Goal: Transaction & Acquisition: Book appointment/travel/reservation

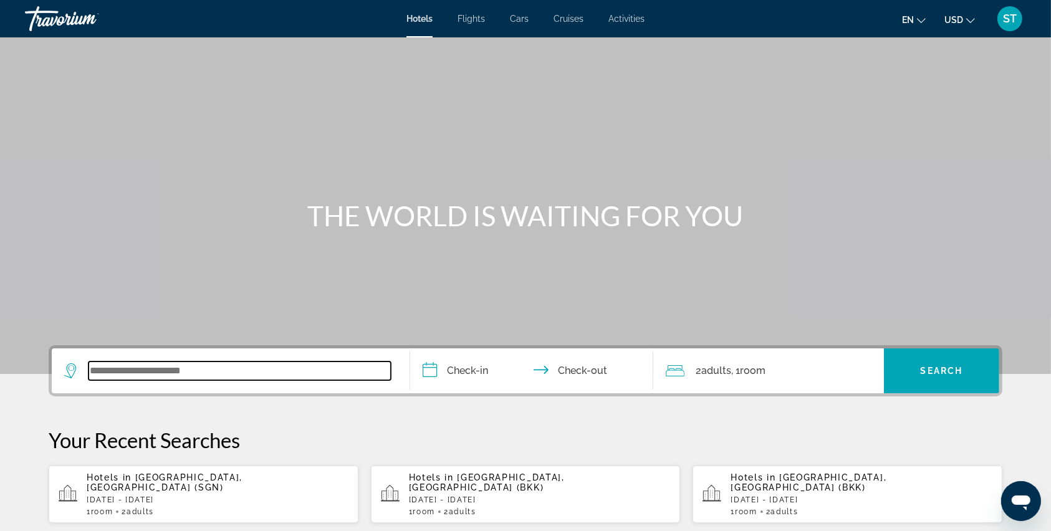
click at [174, 367] on input "Search widget" at bounding box center [239, 370] width 302 height 19
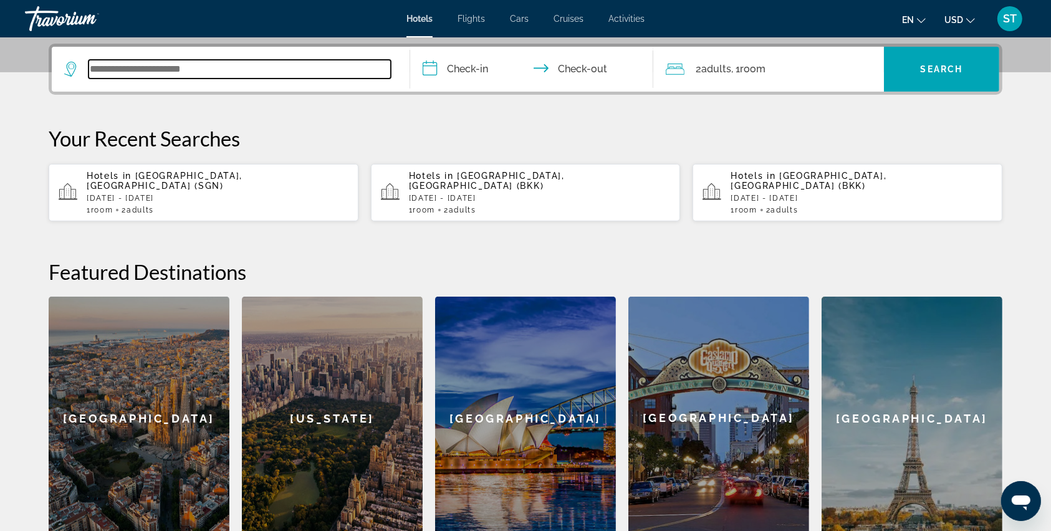
scroll to position [304, 0]
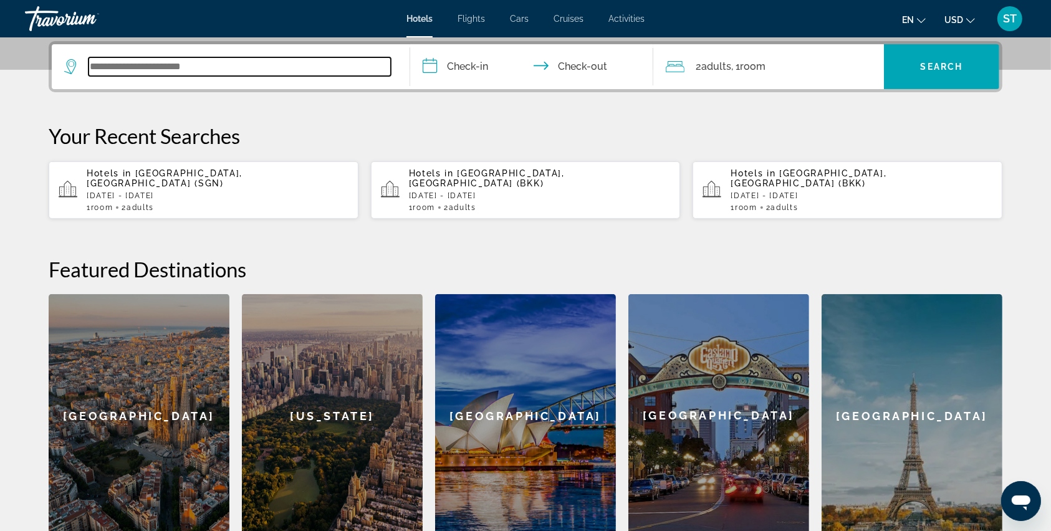
click at [133, 67] on input "Search widget" at bounding box center [239, 66] width 302 height 19
paste input "******"
click at [287, 75] on input "******" at bounding box center [239, 66] width 302 height 19
click at [155, 67] on input "******" at bounding box center [239, 66] width 302 height 19
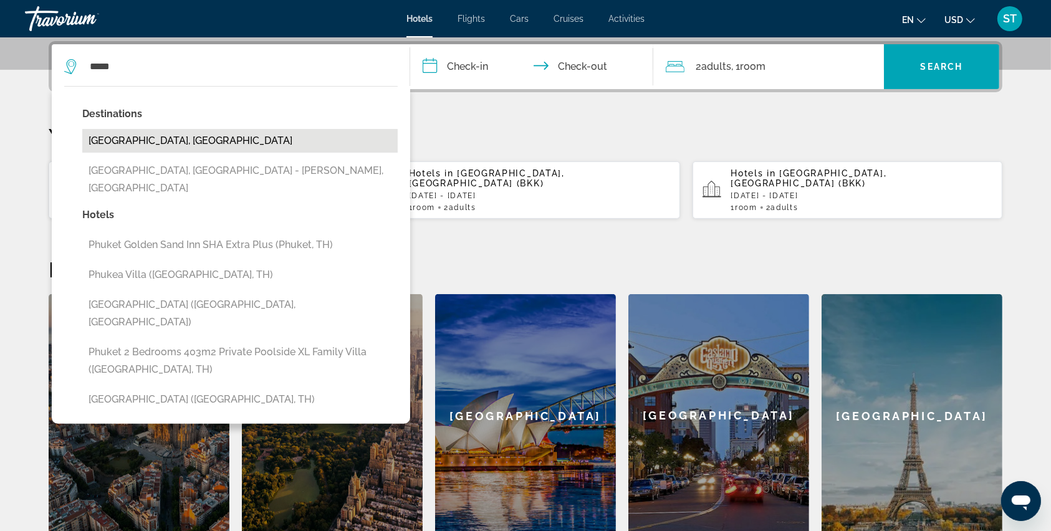
click at [146, 134] on button "[GEOGRAPHIC_DATA], [GEOGRAPHIC_DATA]" at bounding box center [239, 141] width 315 height 24
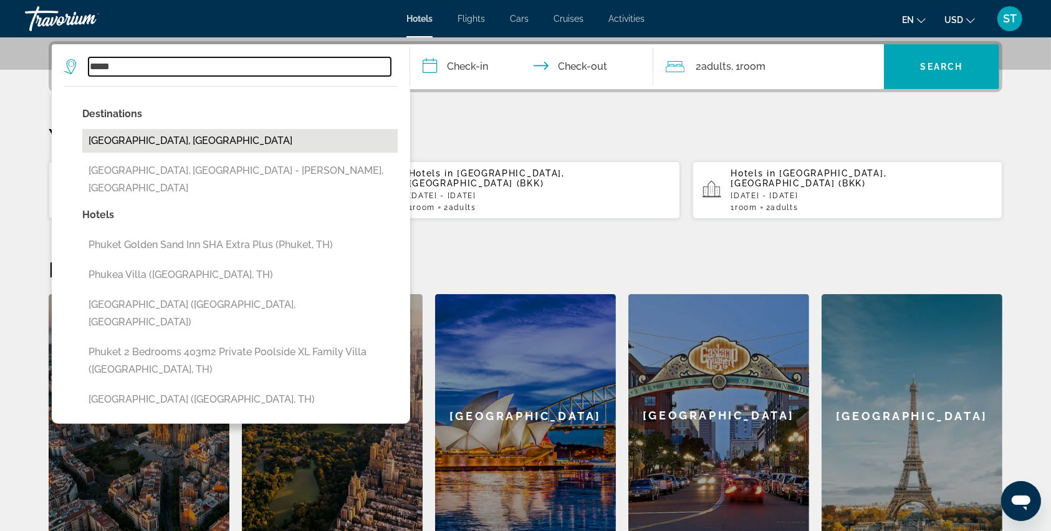
type input "**********"
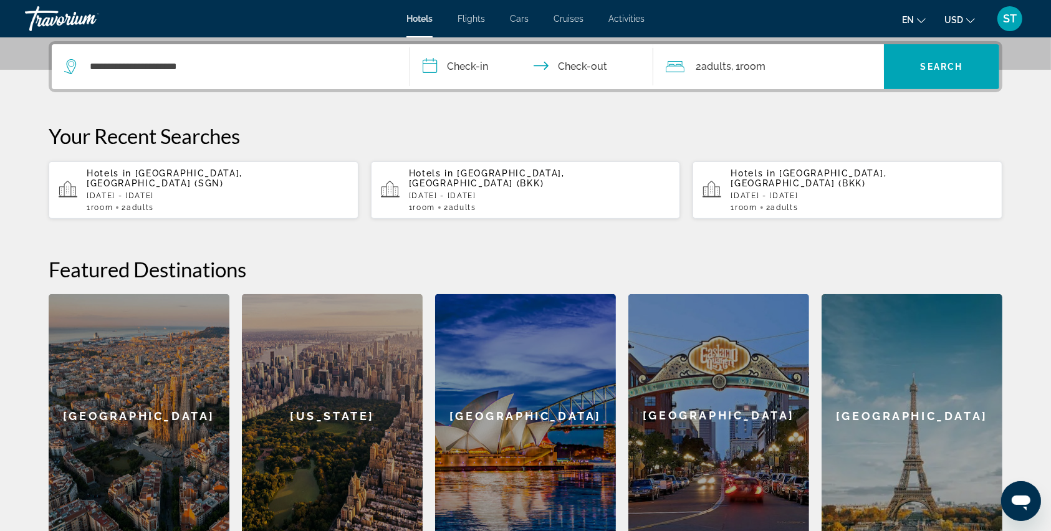
click at [436, 68] on input "**********" at bounding box center [534, 68] width 248 height 49
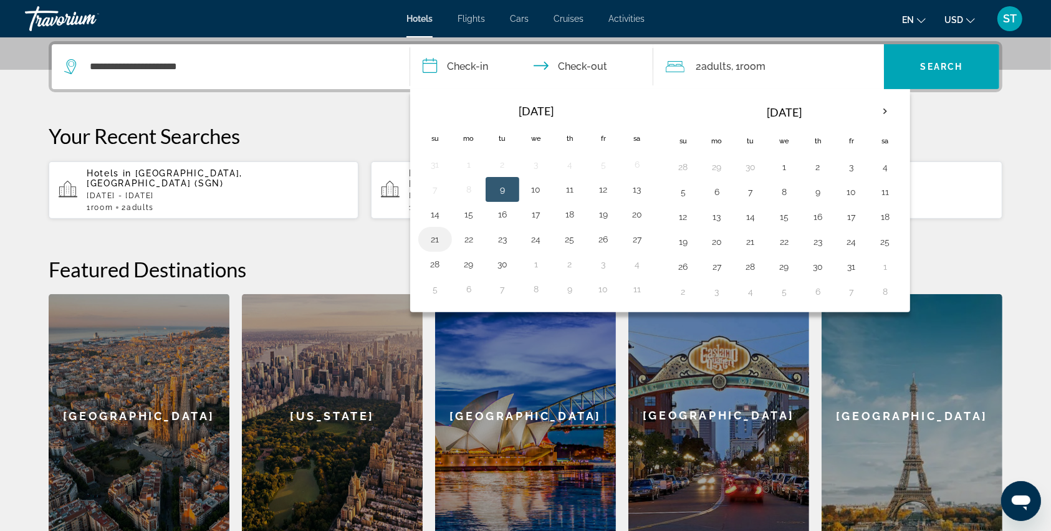
click at [435, 237] on button "21" at bounding box center [435, 239] width 20 height 17
click at [538, 239] on button "24" at bounding box center [536, 239] width 20 height 17
type input "**********"
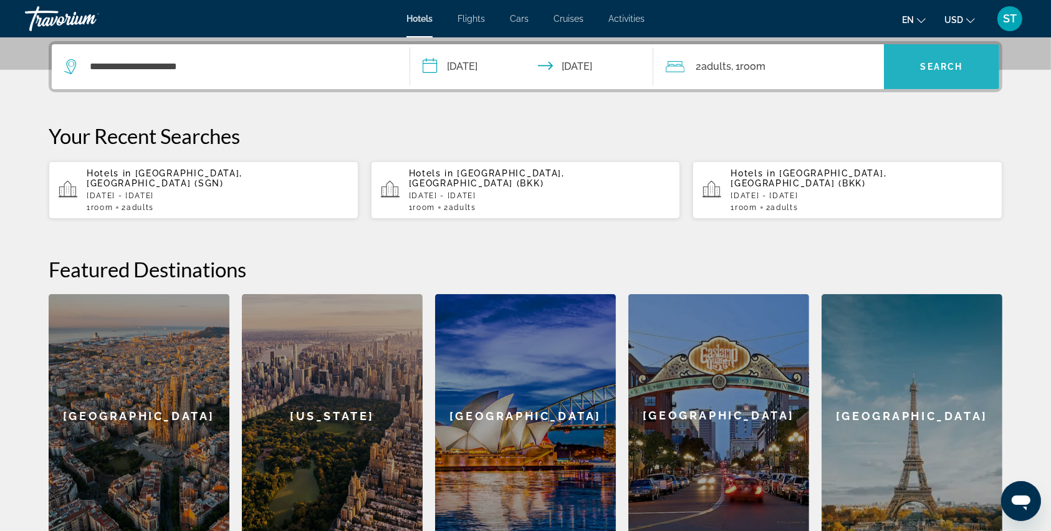
click at [960, 57] on span "Search widget" at bounding box center [941, 67] width 115 height 30
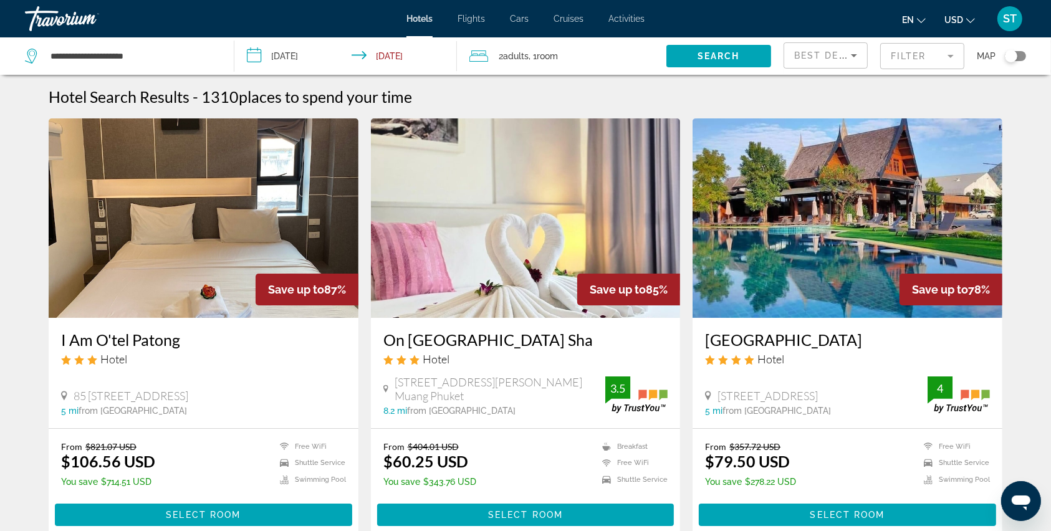
scroll to position [83, 0]
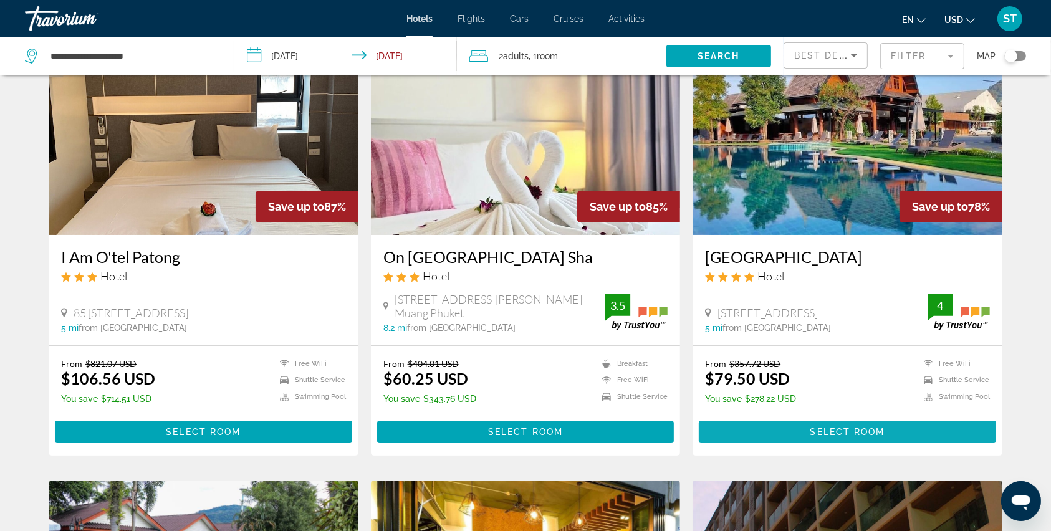
click at [808, 426] on span "Main content" at bounding box center [847, 432] width 297 height 30
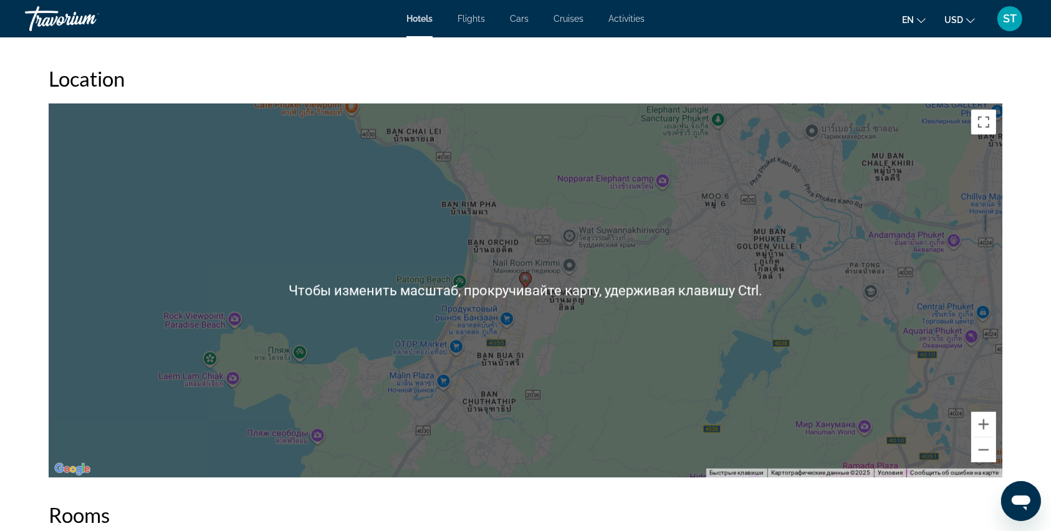
scroll to position [1165, 0]
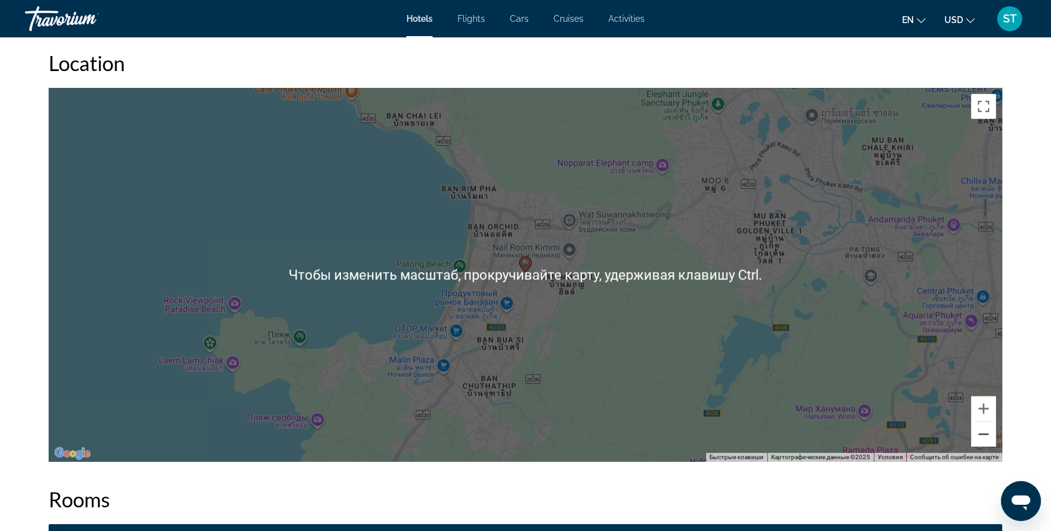
click at [982, 434] on button "Уменьшить" at bounding box center [983, 434] width 25 height 25
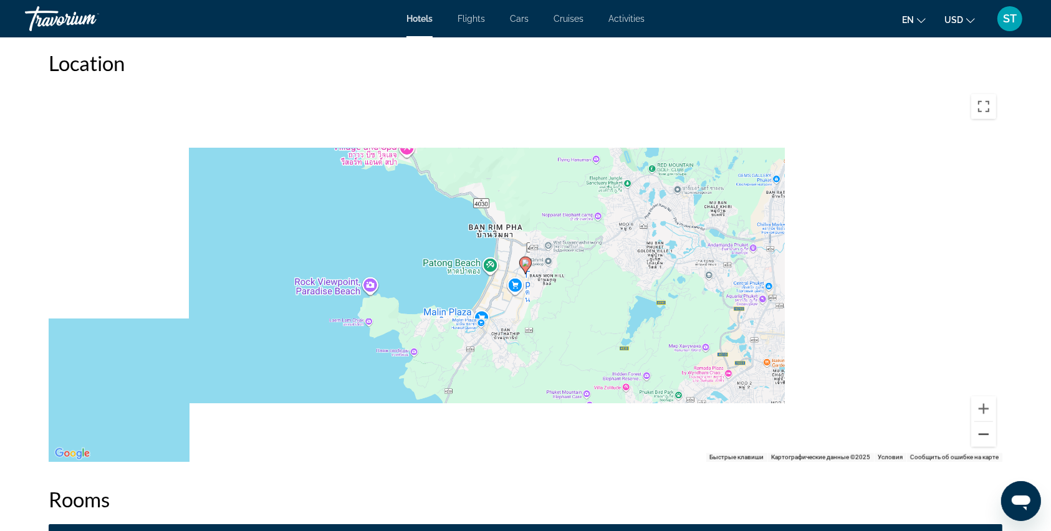
click at [982, 434] on button "Уменьшить" at bounding box center [983, 434] width 25 height 25
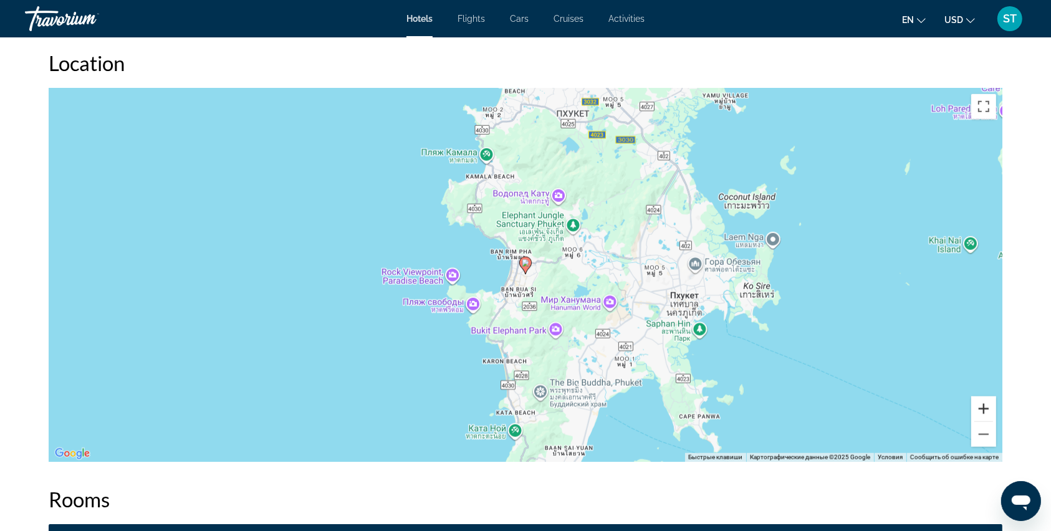
click at [986, 409] on button "Увеличить" at bounding box center [983, 408] width 25 height 25
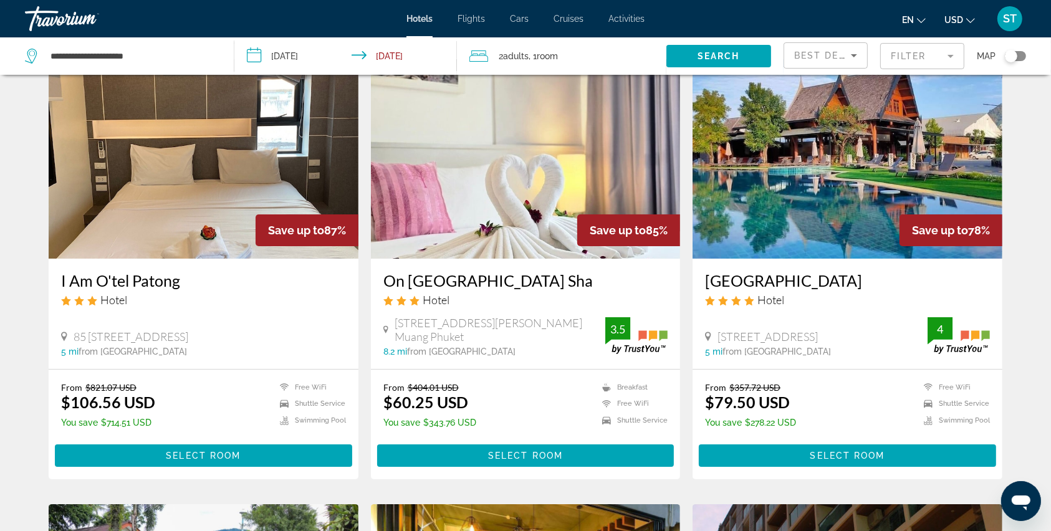
scroll to position [83, 0]
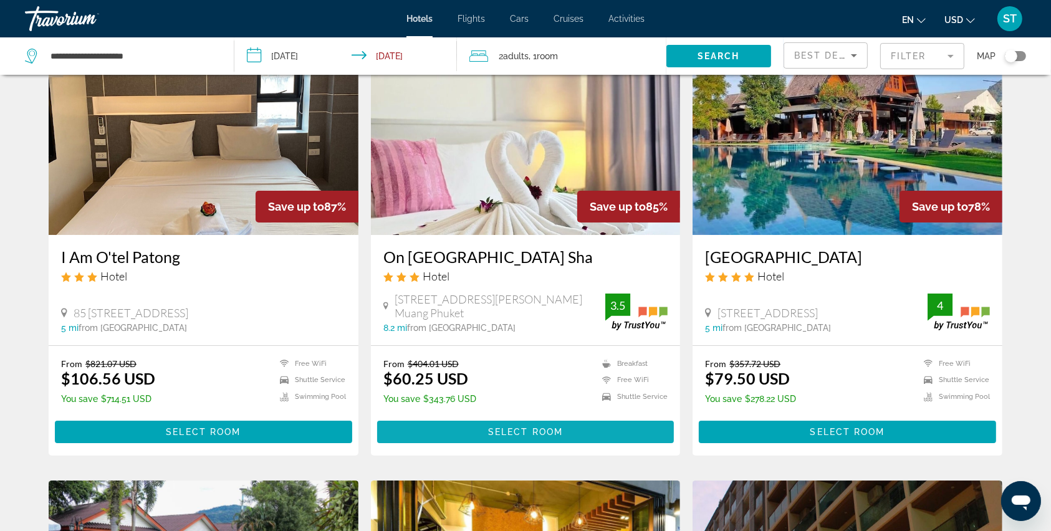
click at [506, 431] on span "Select Room" at bounding box center [525, 432] width 75 height 10
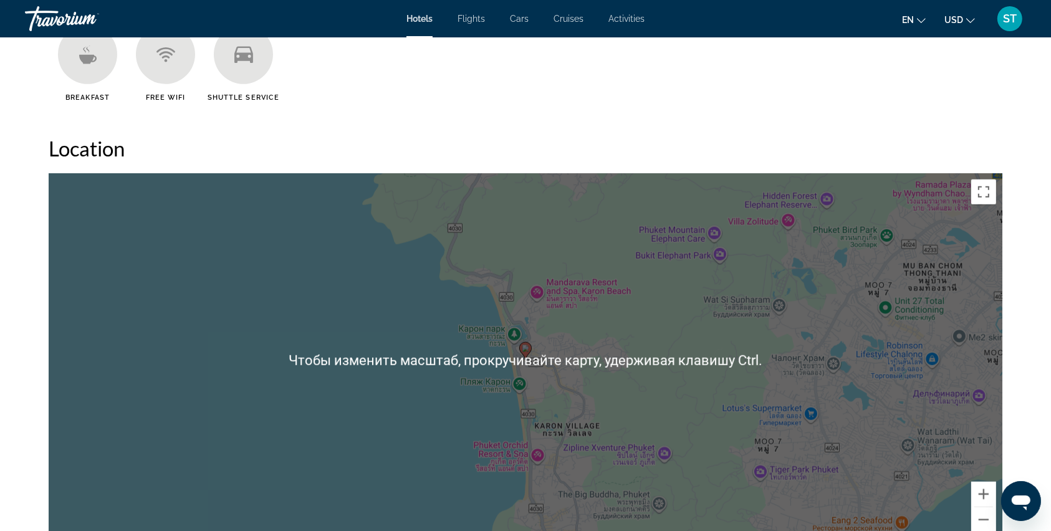
scroll to position [1246, 0]
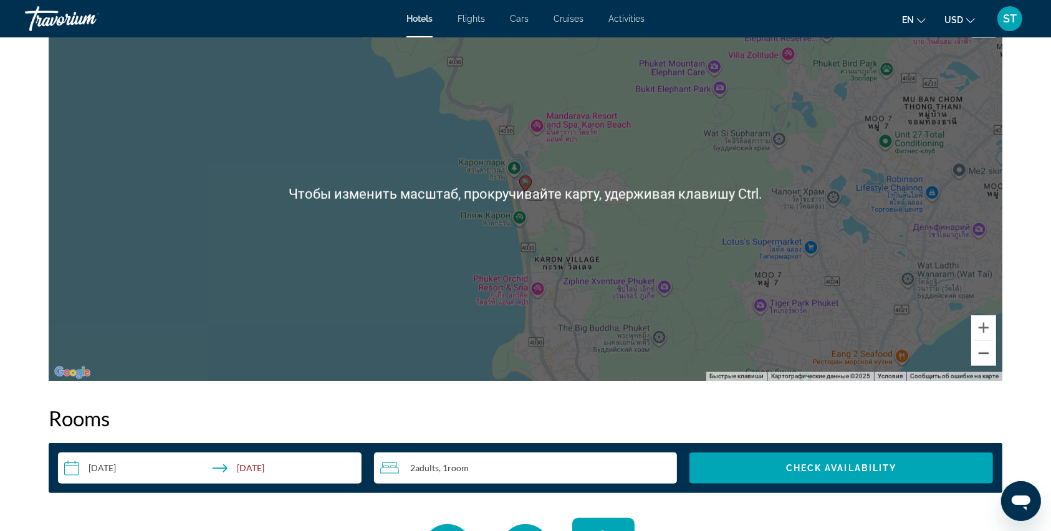
click at [980, 355] on button "Уменьшить" at bounding box center [983, 353] width 25 height 25
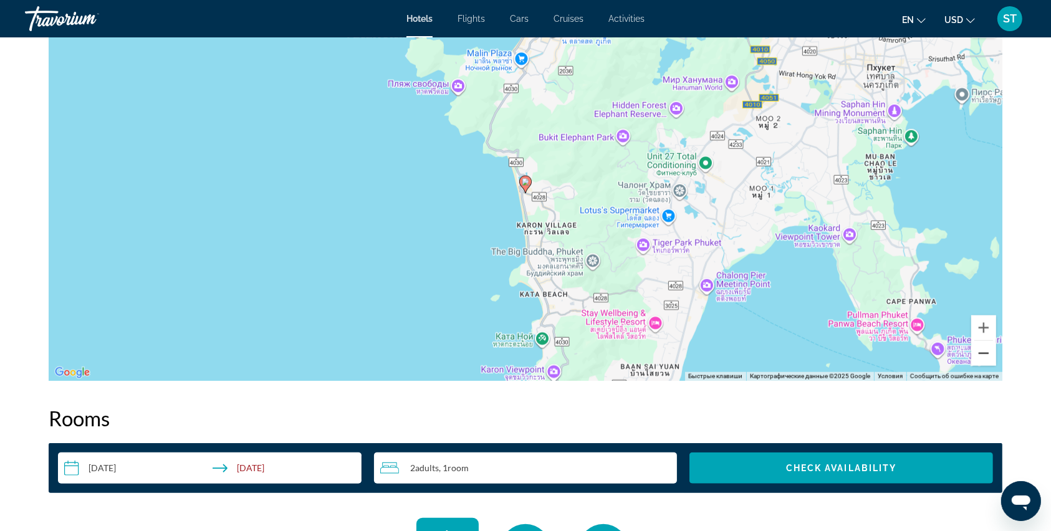
click at [980, 355] on button "Уменьшить" at bounding box center [983, 353] width 25 height 25
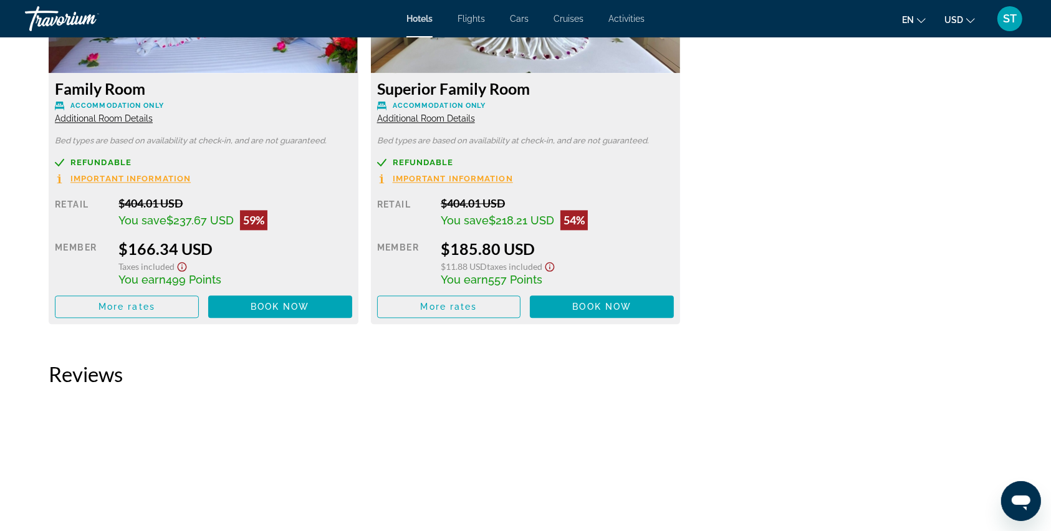
scroll to position [2579, 0]
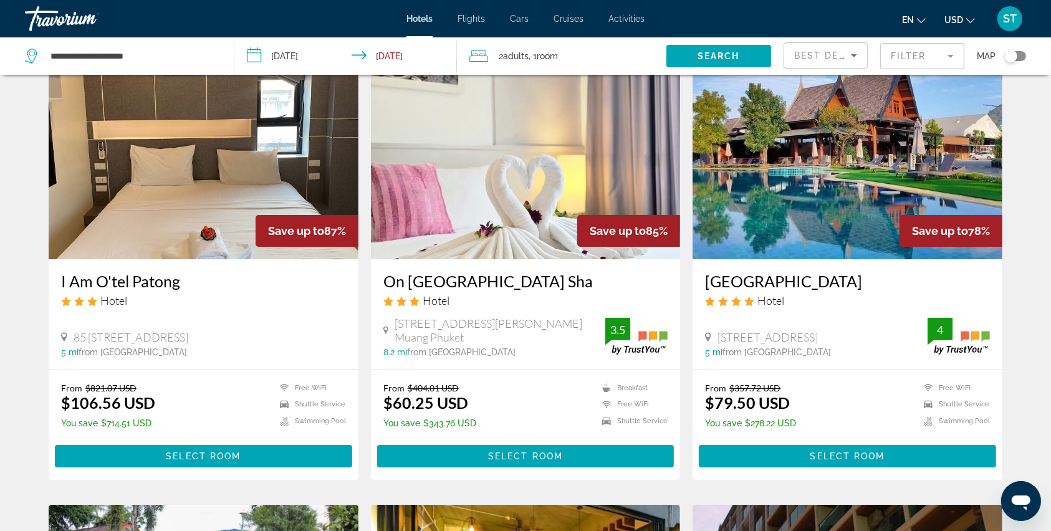
scroll to position [83, 0]
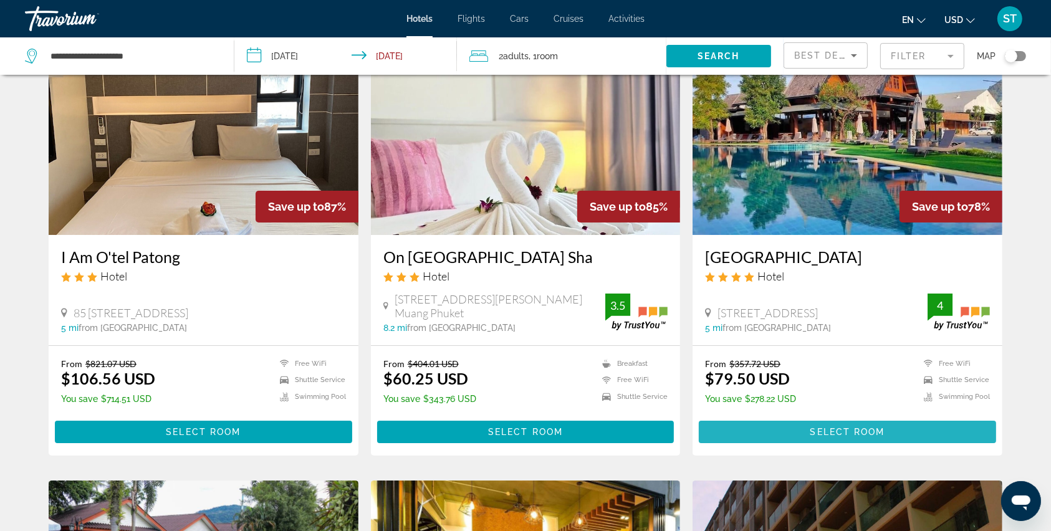
click at [833, 429] on span "Select Room" at bounding box center [847, 432] width 75 height 10
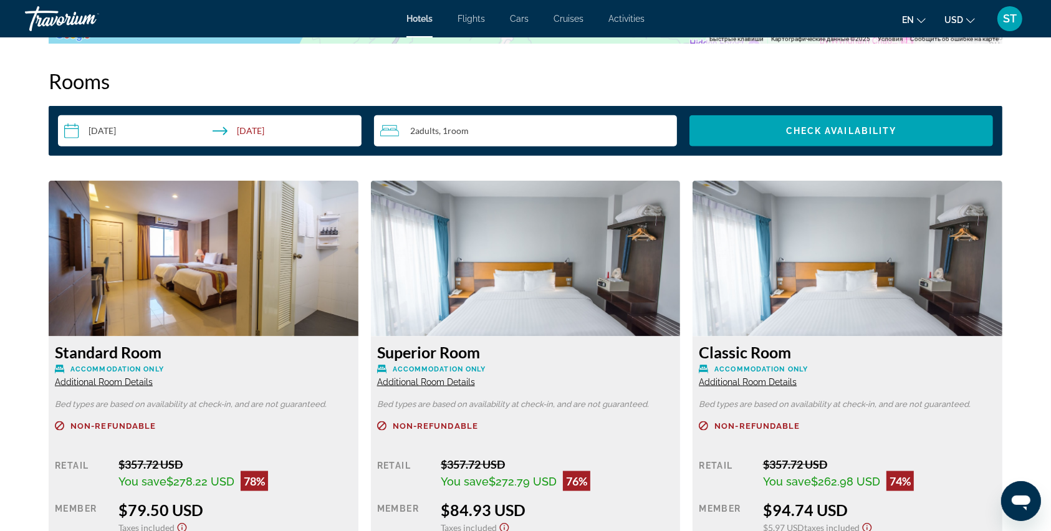
scroll to position [1579, 0]
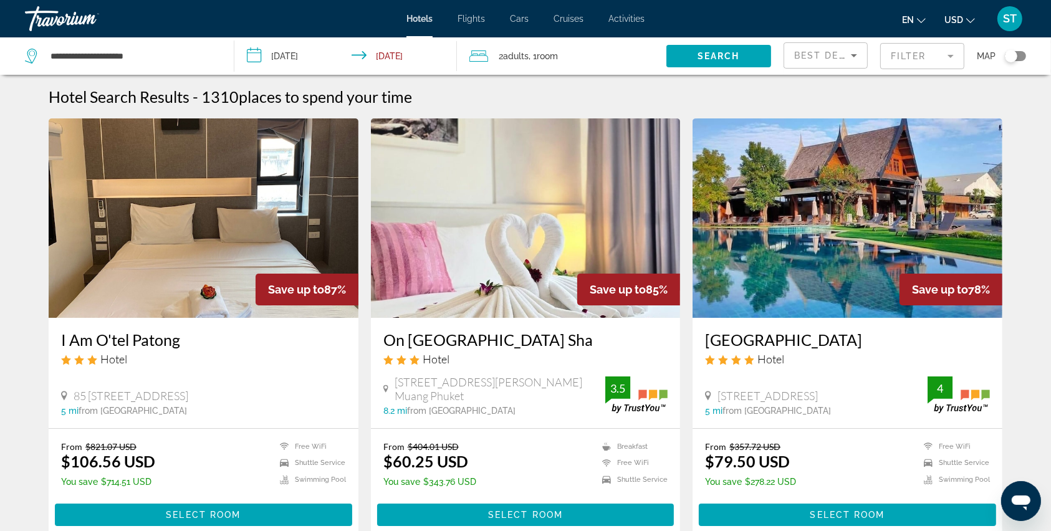
scroll to position [83, 0]
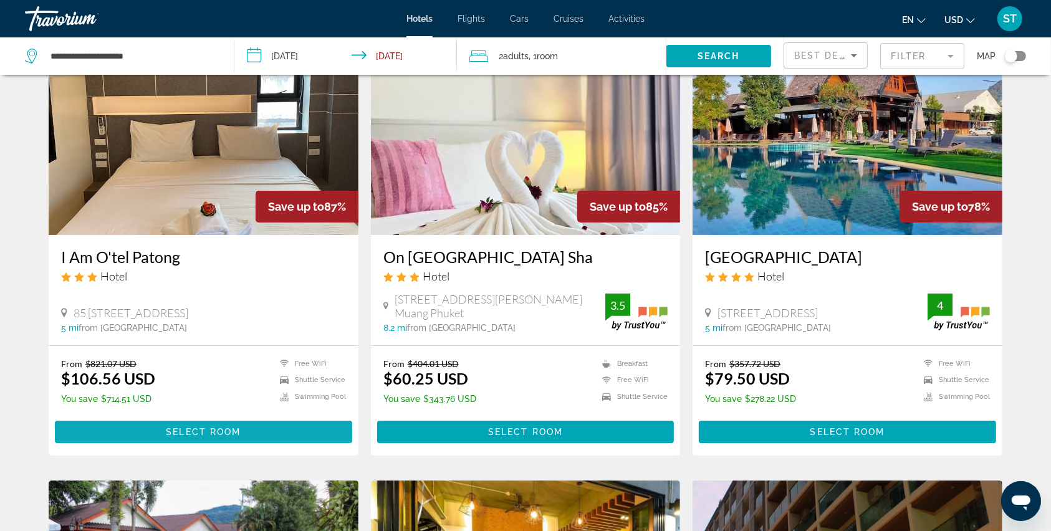
click at [215, 428] on span "Select Room" at bounding box center [203, 432] width 75 height 10
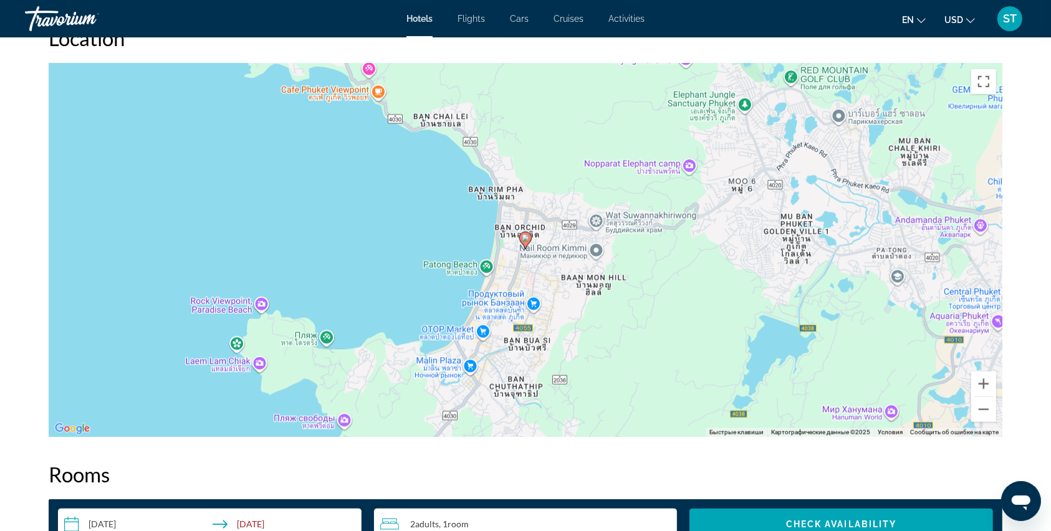
scroll to position [997, 0]
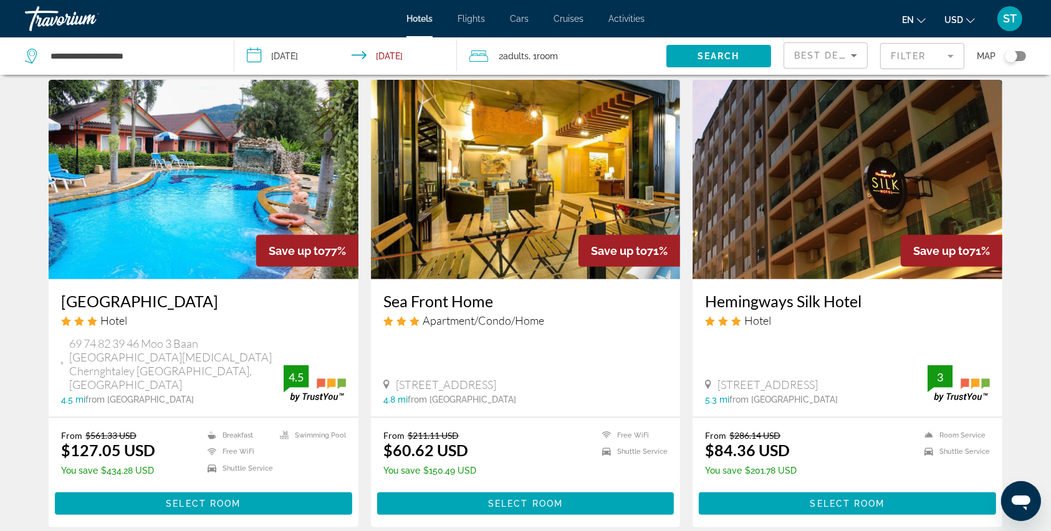
scroll to position [499, 0]
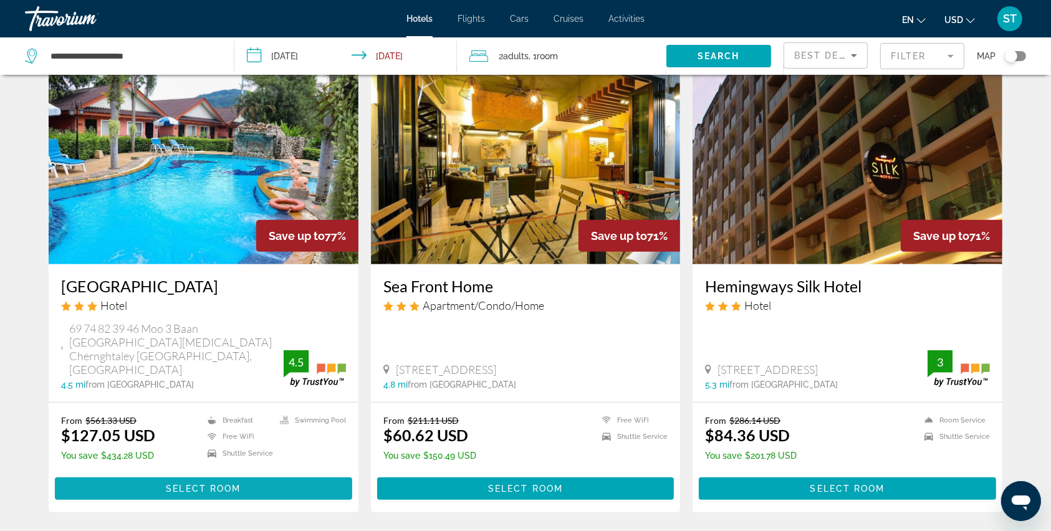
click at [181, 484] on span "Select Room" at bounding box center [203, 489] width 75 height 10
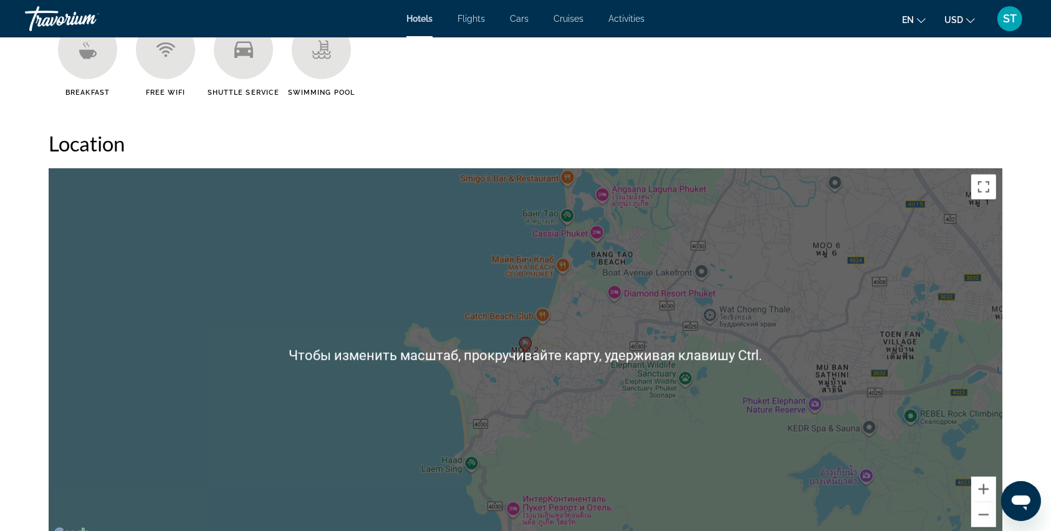
scroll to position [1163, 0]
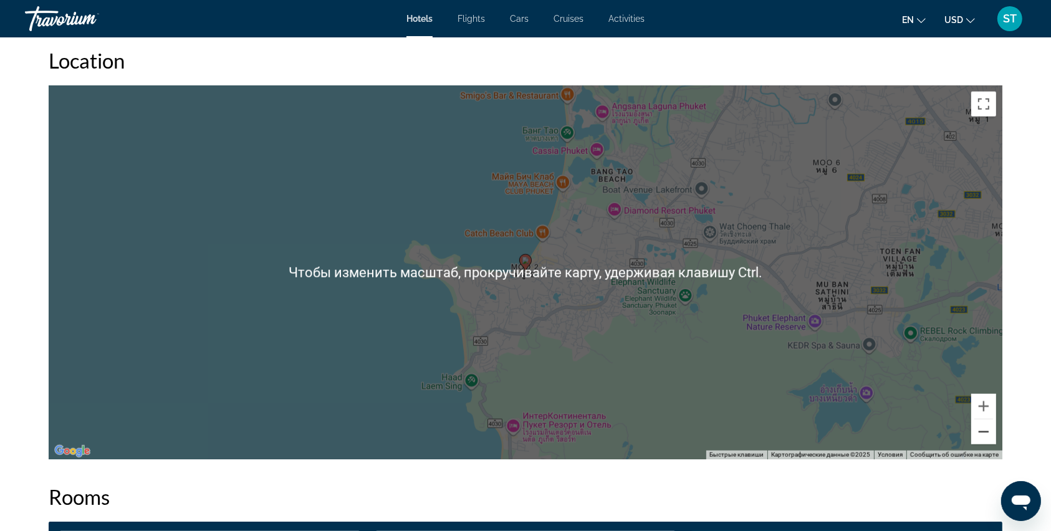
click at [984, 441] on button "Уменьшить" at bounding box center [983, 431] width 25 height 25
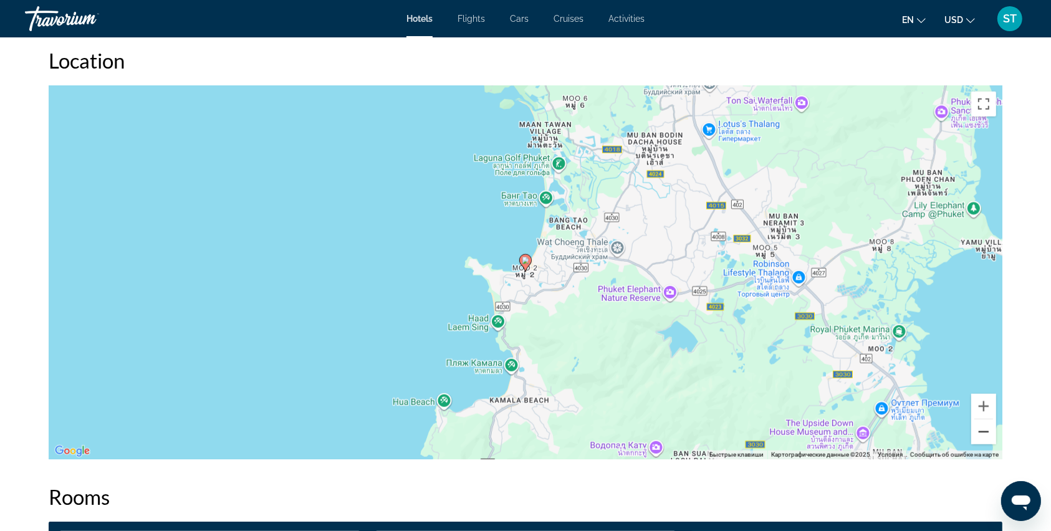
click at [984, 438] on button "Уменьшить" at bounding box center [983, 431] width 25 height 25
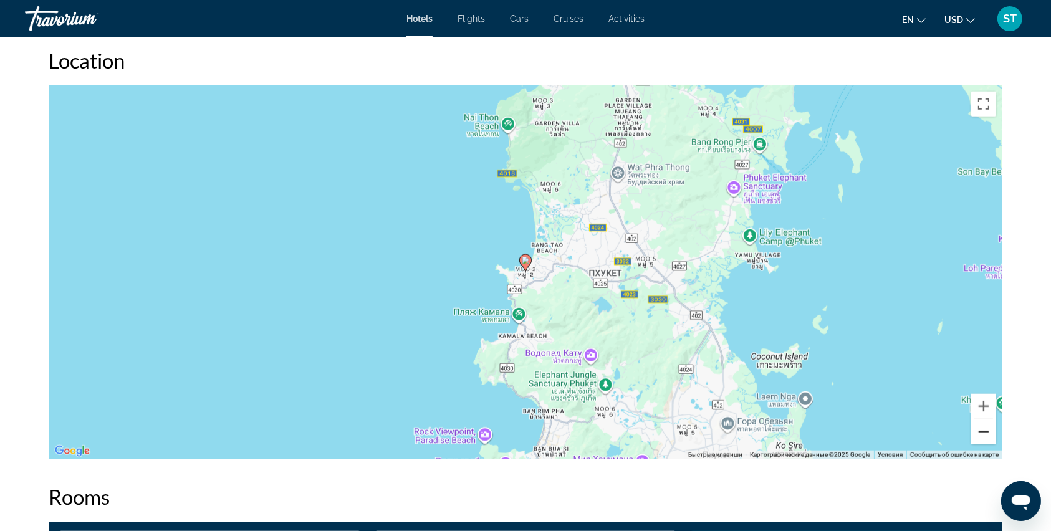
click at [984, 438] on button "Уменьшить" at bounding box center [983, 431] width 25 height 25
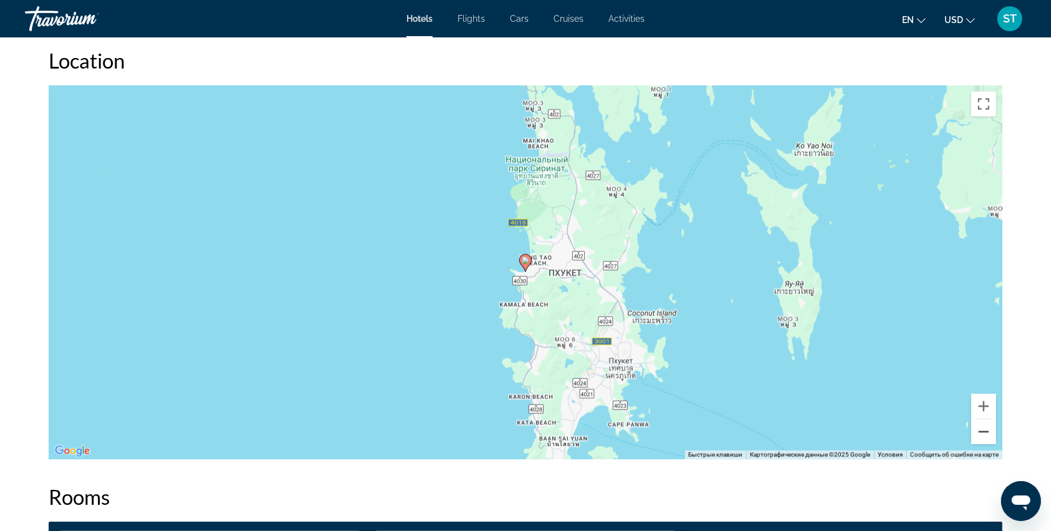
click at [984, 438] on button "Уменьшить" at bounding box center [983, 431] width 25 height 25
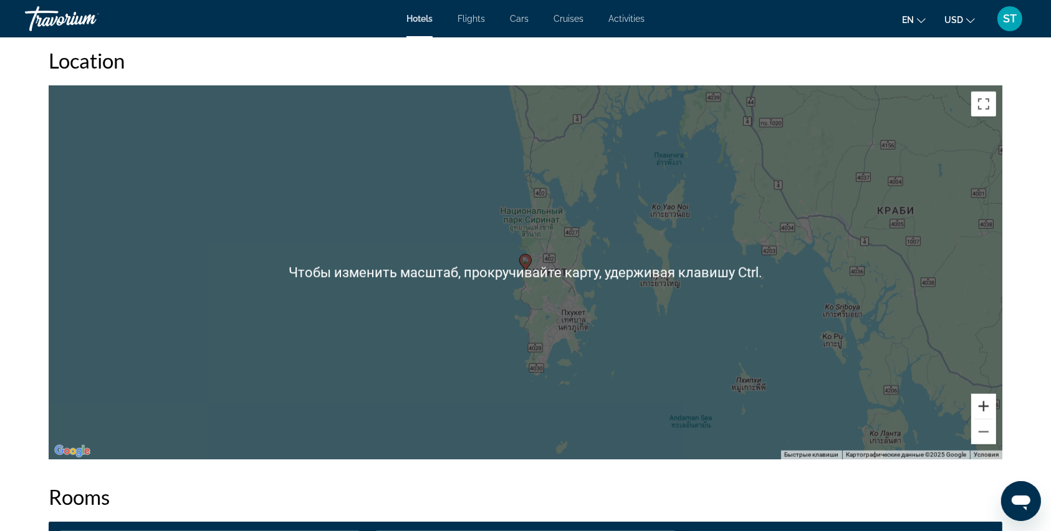
click at [987, 406] on button "Увеличить" at bounding box center [983, 406] width 25 height 25
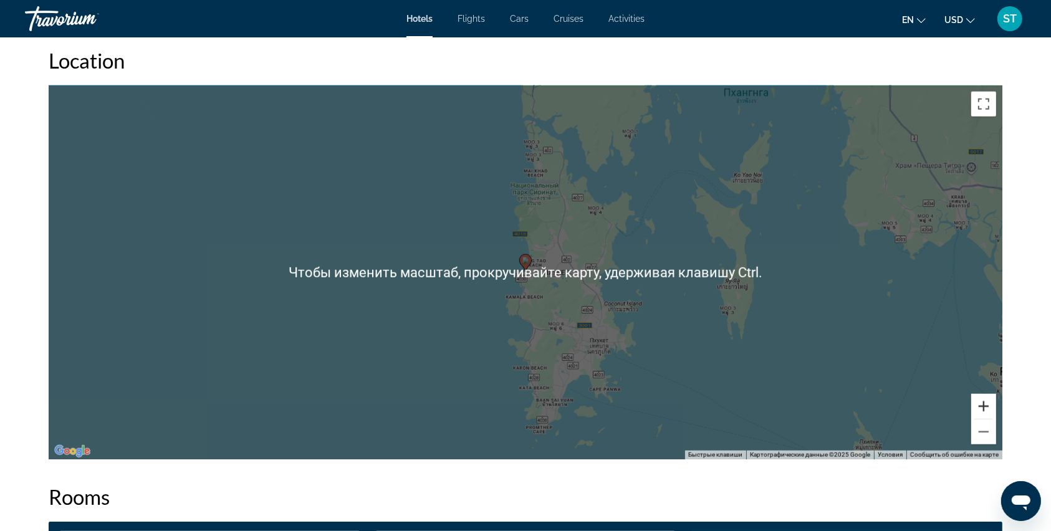
click at [983, 407] on button "Увеличить" at bounding box center [983, 406] width 25 height 25
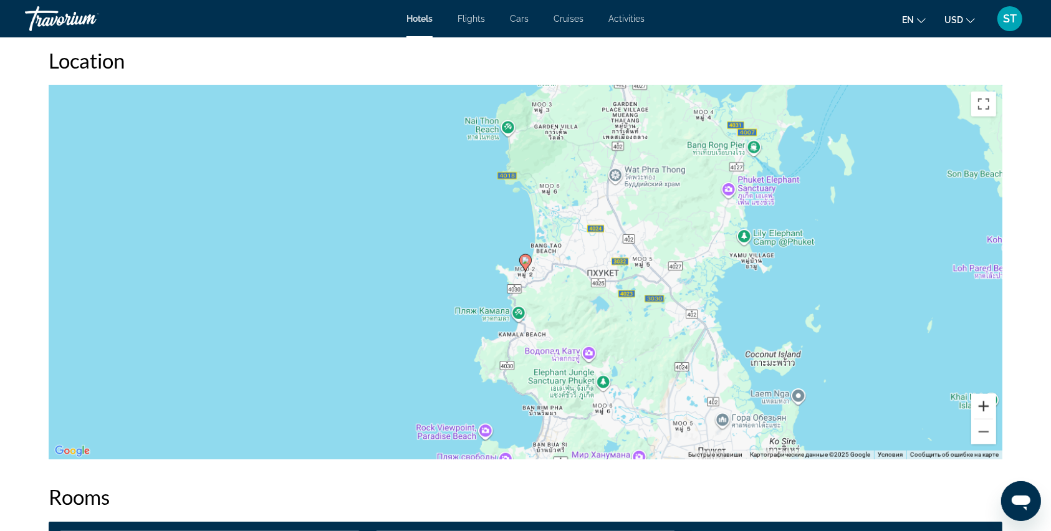
click at [983, 407] on button "Увеличить" at bounding box center [983, 406] width 25 height 25
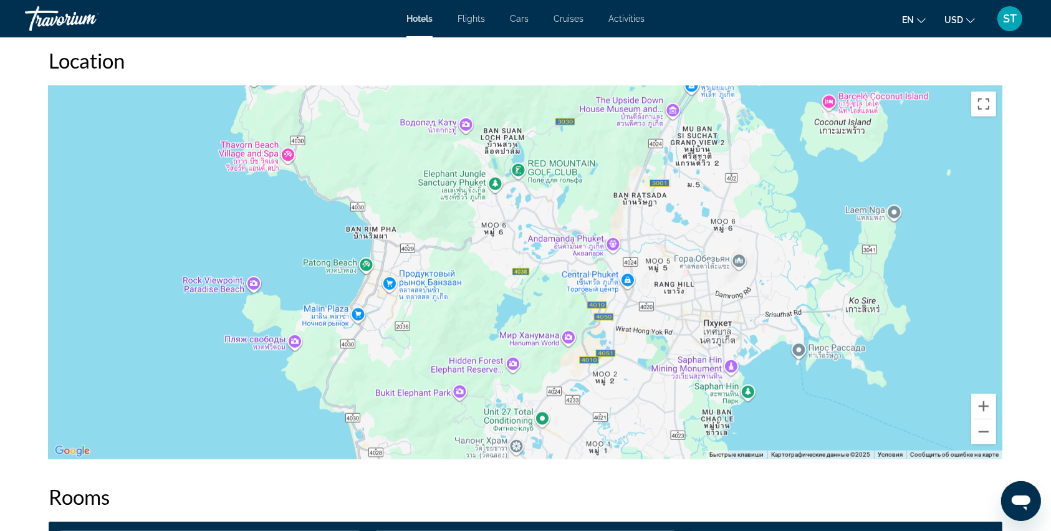
drag, startPoint x: 658, startPoint y: 341, endPoint x: 468, endPoint y: 14, distance: 377.9
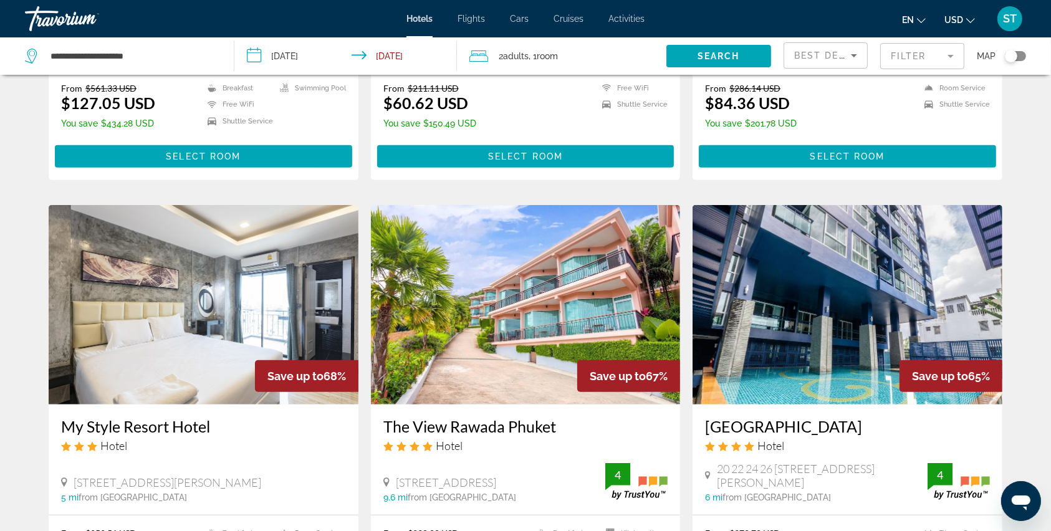
scroll to position [914, 0]
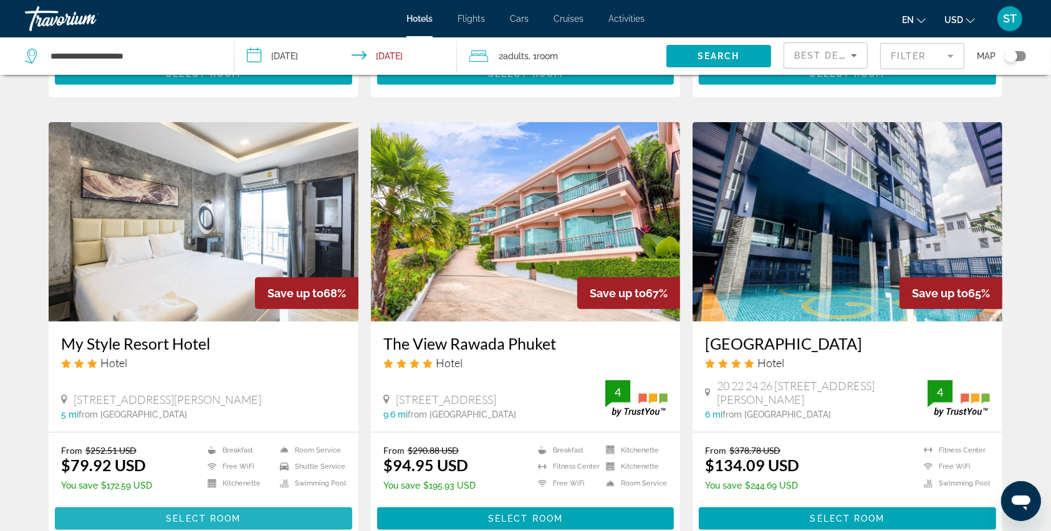
click at [189, 514] on span "Select Room" at bounding box center [203, 519] width 75 height 10
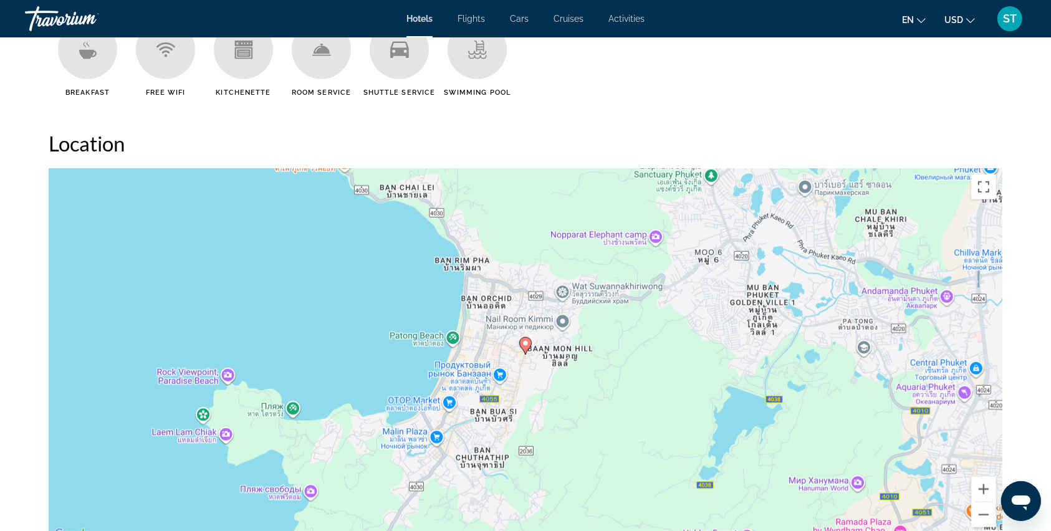
scroll to position [1080, 0]
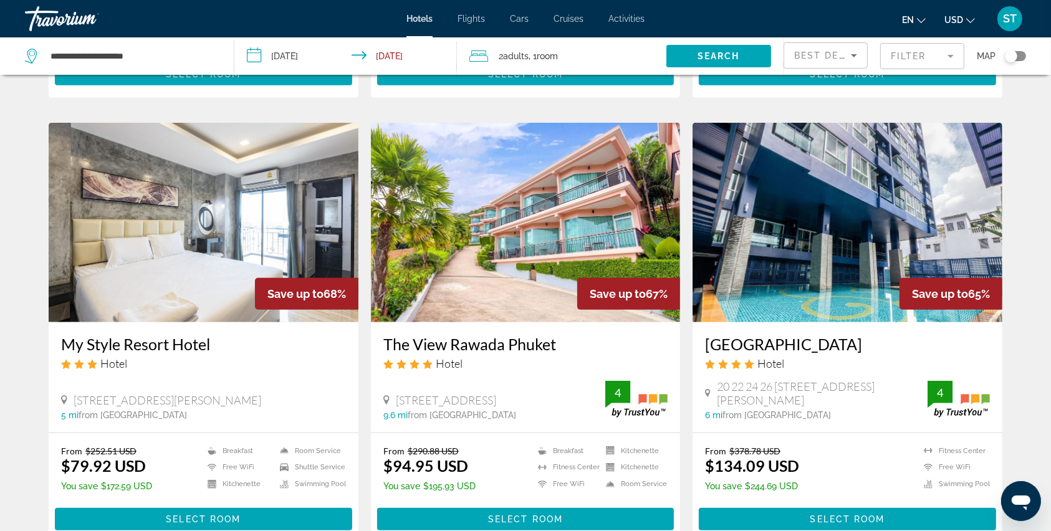
scroll to position [914, 0]
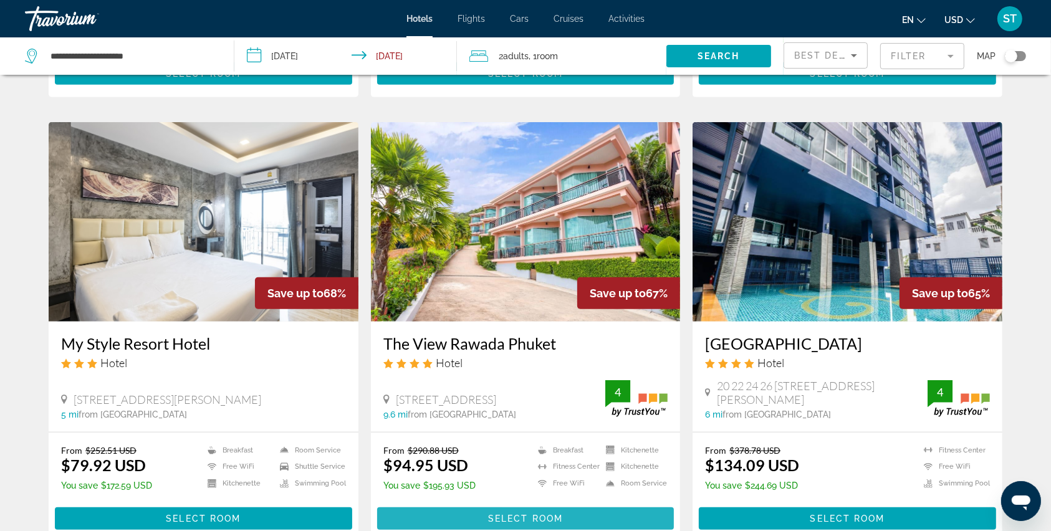
click at [509, 514] on span "Select Room" at bounding box center [525, 519] width 75 height 10
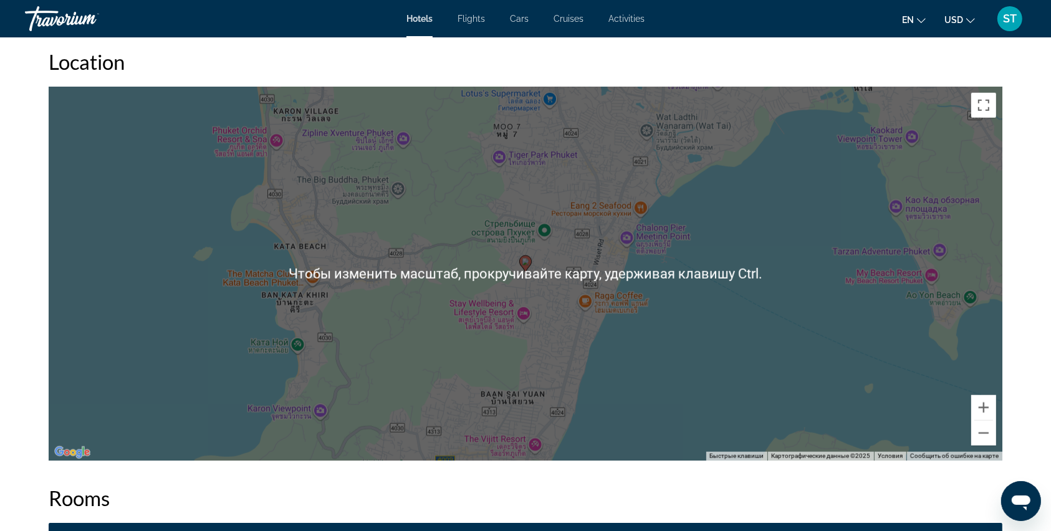
scroll to position [1246, 0]
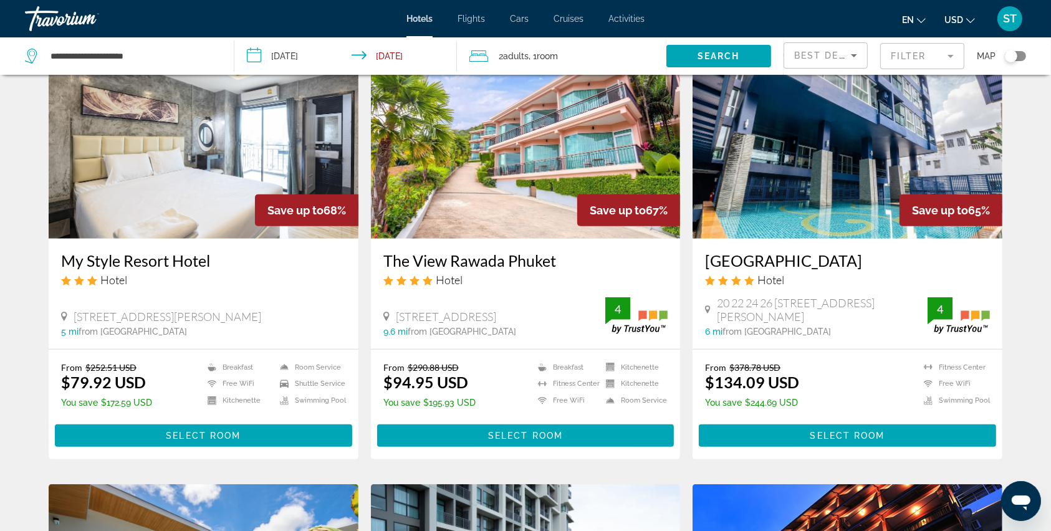
scroll to position [997, 0]
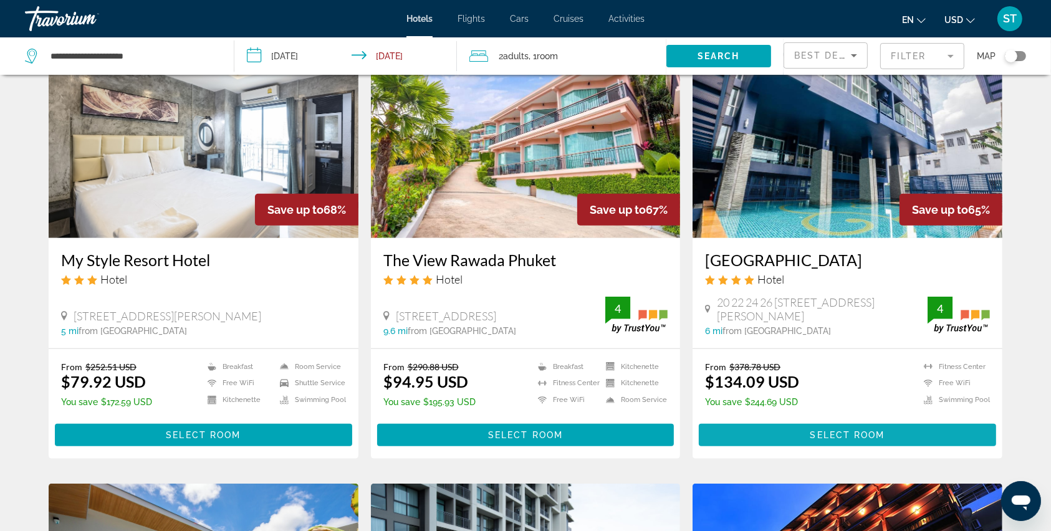
click at [830, 420] on span "Main content" at bounding box center [847, 435] width 297 height 30
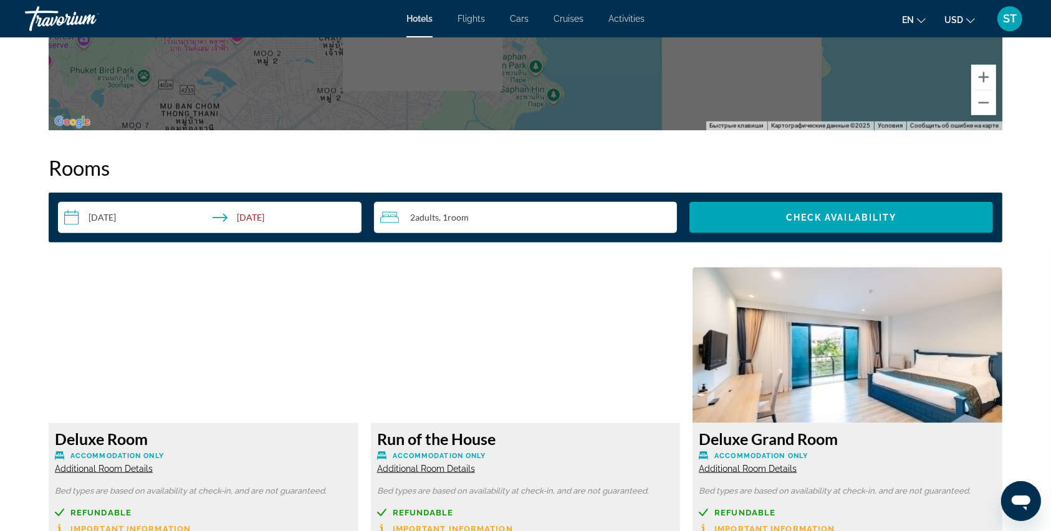
scroll to position [1581, 0]
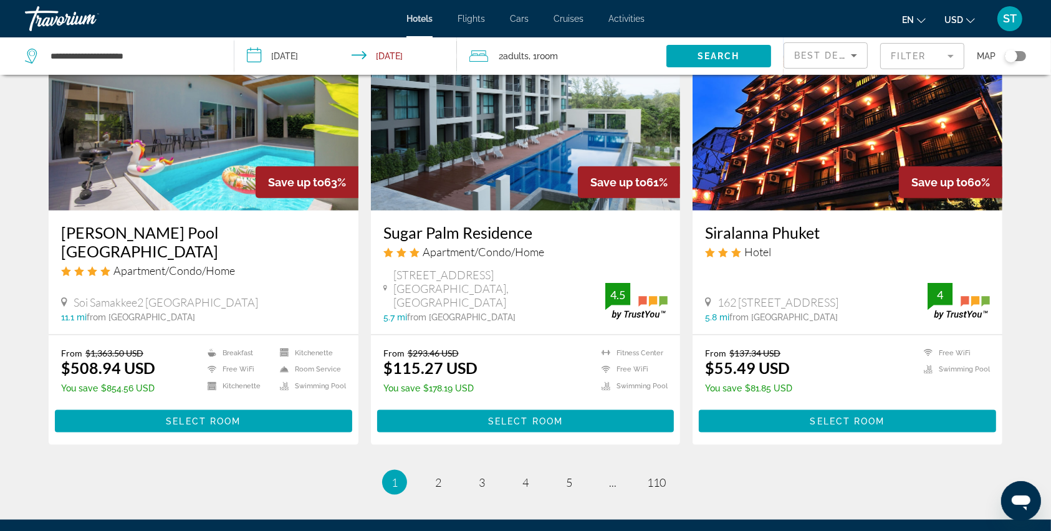
scroll to position [1496, 0]
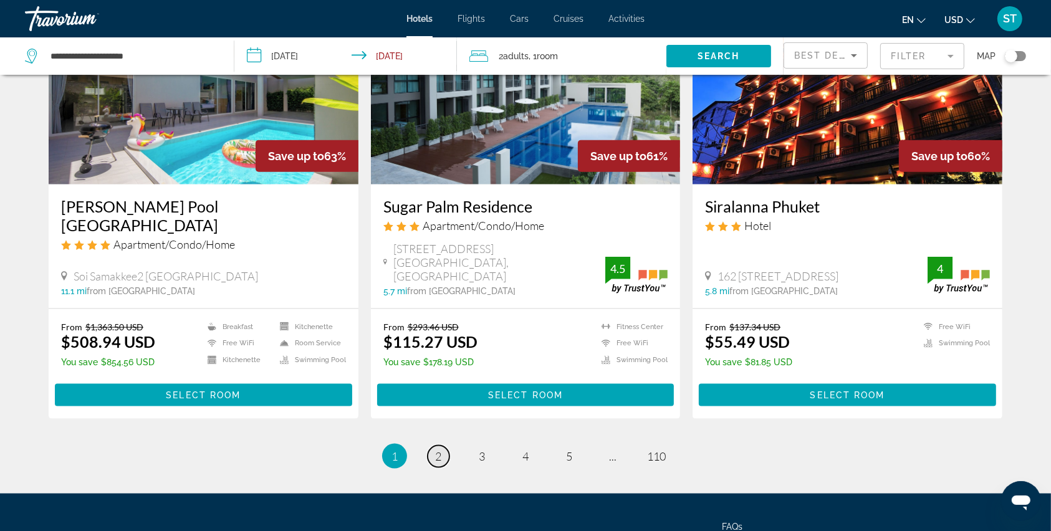
click at [432, 446] on link "page 2" at bounding box center [439, 457] width 22 height 22
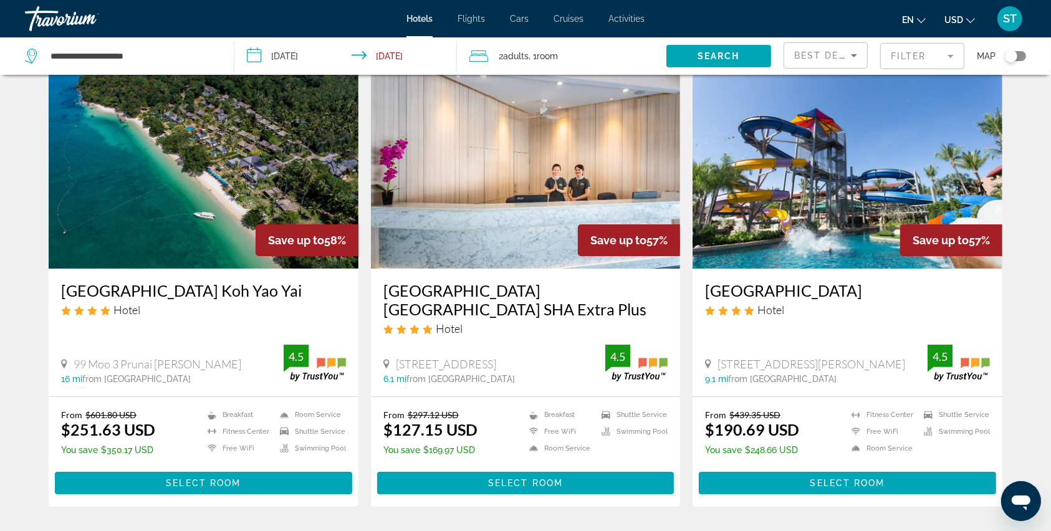
scroll to position [83, 0]
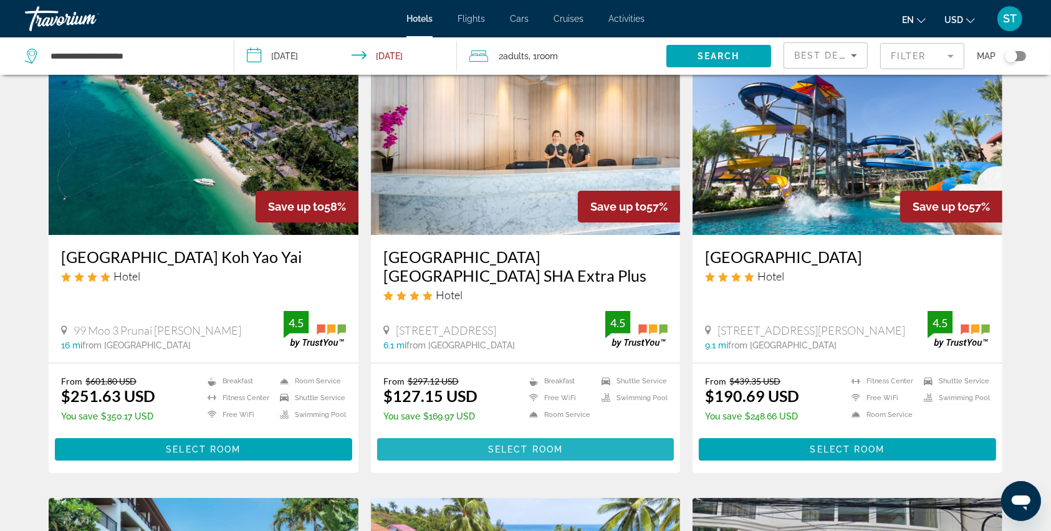
click at [538, 446] on span "Select Room" at bounding box center [525, 449] width 75 height 10
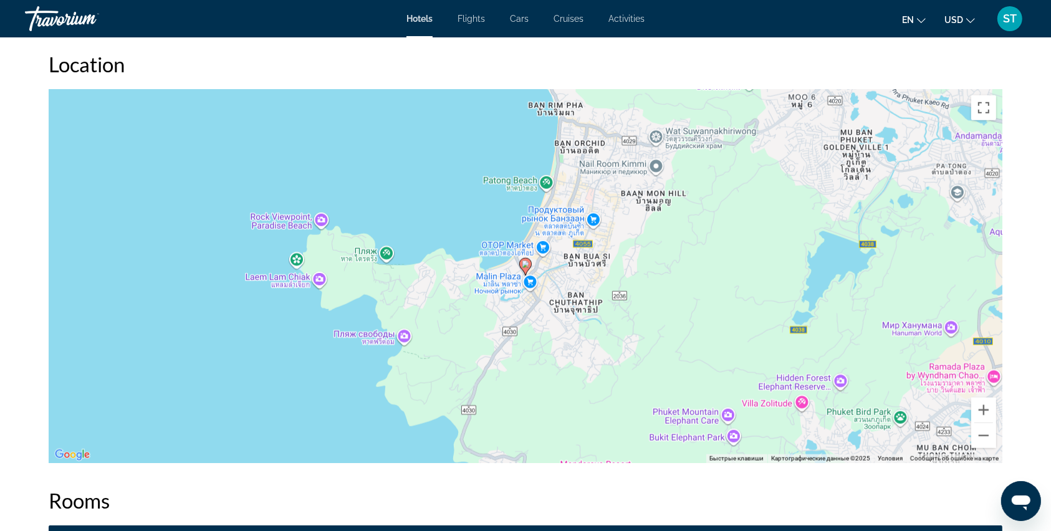
scroll to position [1163, 0]
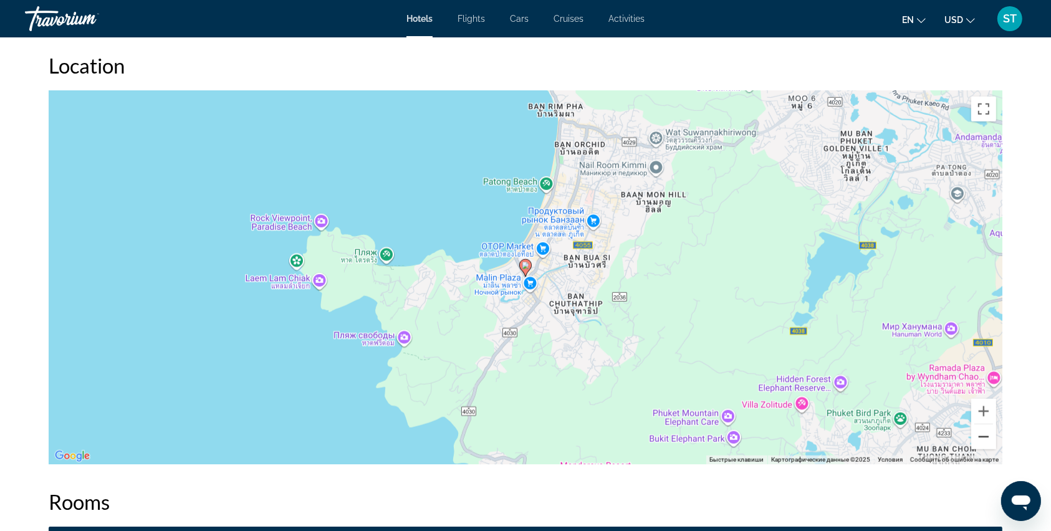
click at [982, 431] on button "Уменьшить" at bounding box center [983, 436] width 25 height 25
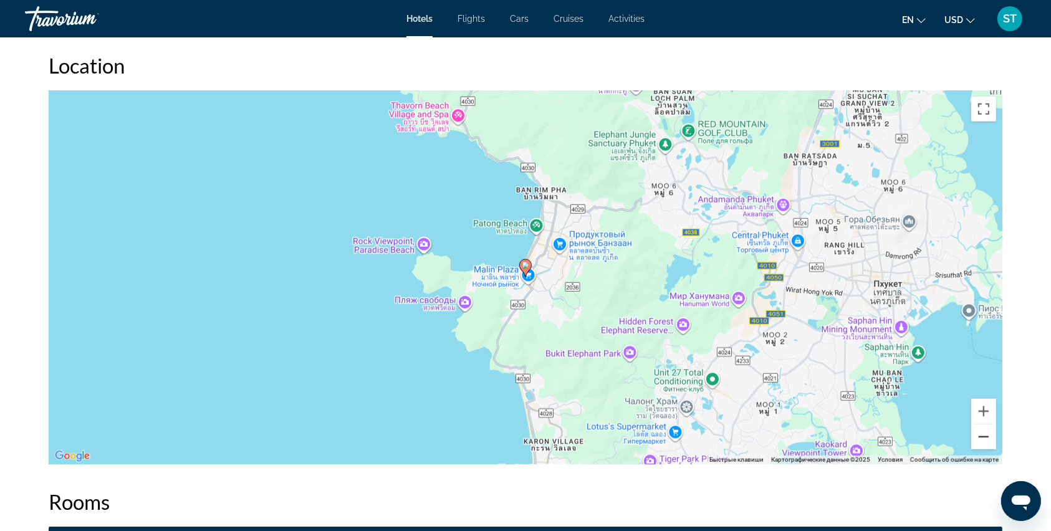
click at [982, 431] on button "Уменьшить" at bounding box center [983, 436] width 25 height 25
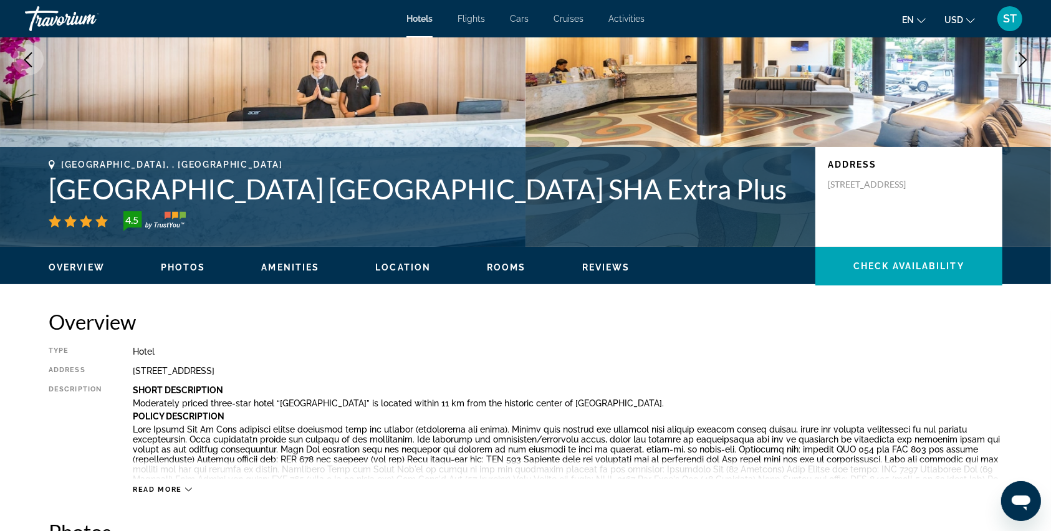
scroll to position [0, 0]
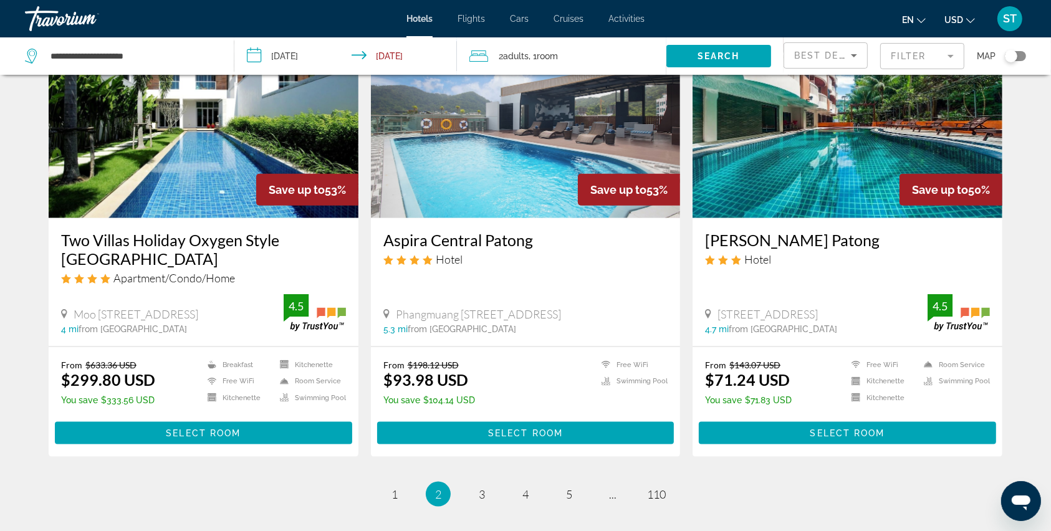
scroll to position [1496, 0]
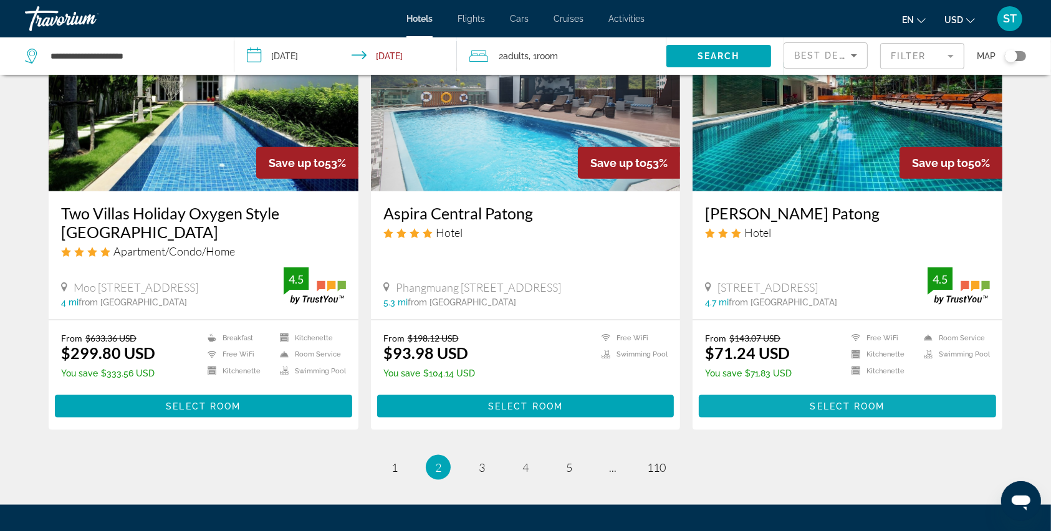
click at [838, 406] on span "Select Room" at bounding box center [847, 406] width 75 height 10
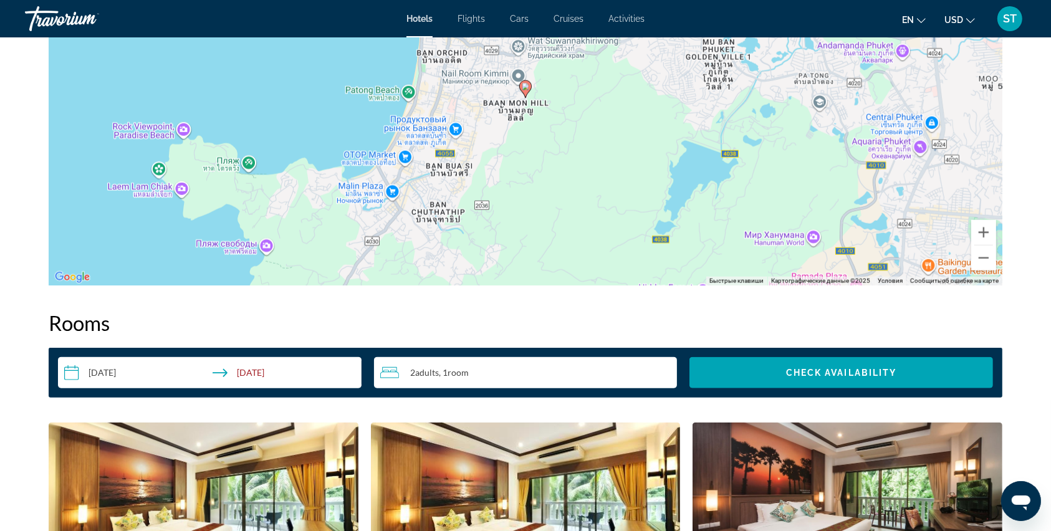
scroll to position [1246, 0]
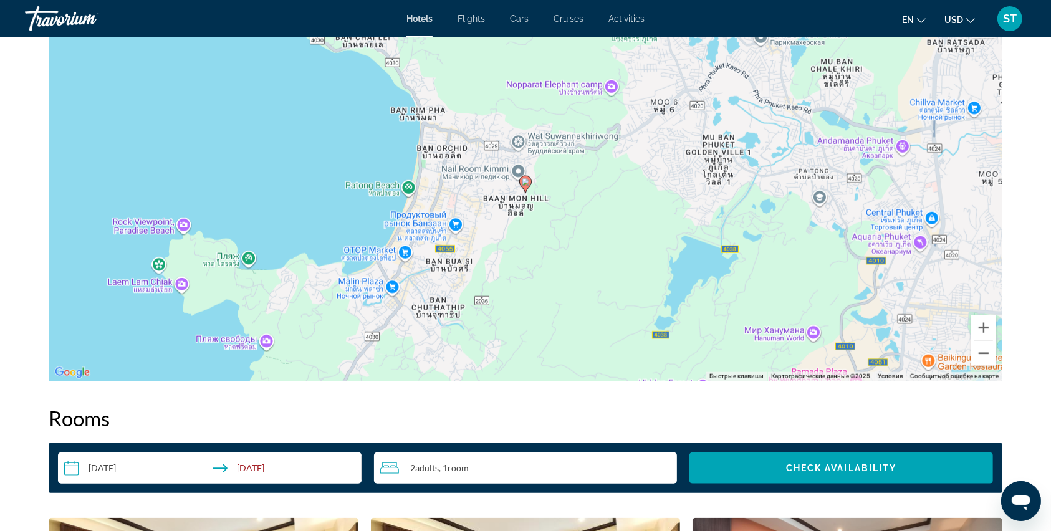
click at [977, 352] on button "Уменьшить" at bounding box center [983, 353] width 25 height 25
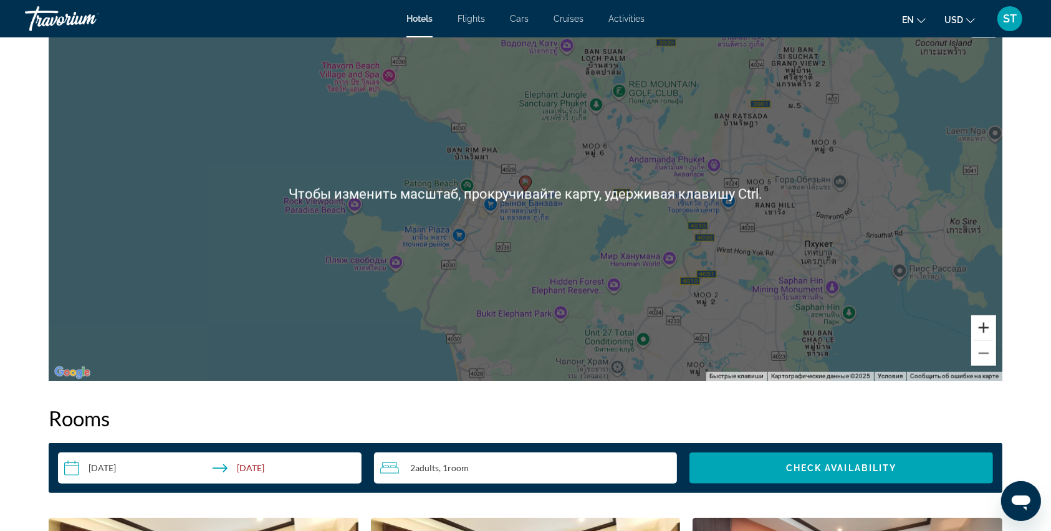
click at [991, 333] on button "Увеличить" at bounding box center [983, 327] width 25 height 25
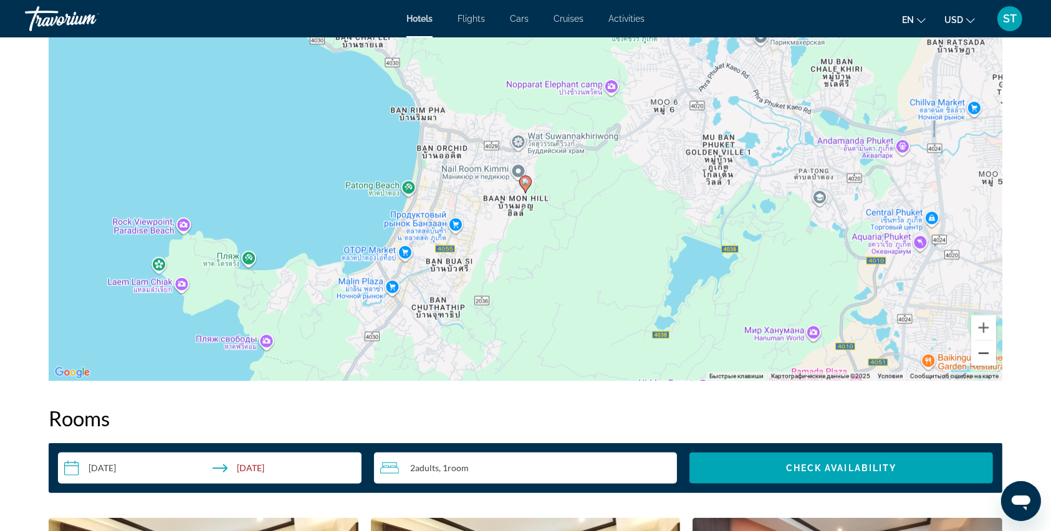
click at [985, 353] on button "Уменьшить" at bounding box center [983, 353] width 25 height 25
